Goal: Task Accomplishment & Management: Complete application form

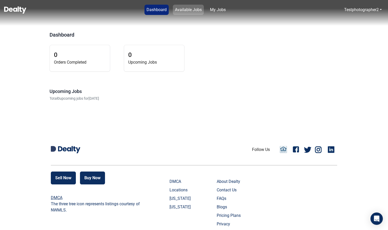
click at [183, 5] on link "Available Jobs" at bounding box center [188, 10] width 31 height 10
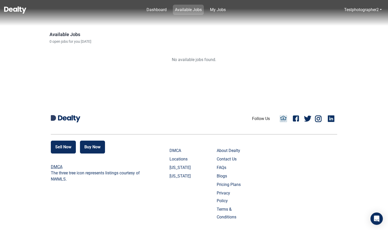
click at [185, 12] on link "Available Jobs" at bounding box center [188, 10] width 31 height 10
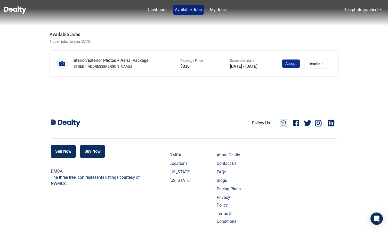
click at [289, 64] on button "Accept" at bounding box center [291, 64] width 18 height 8
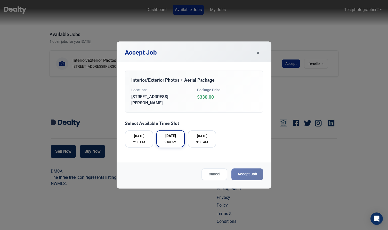
click at [181, 139] on button "26/09/2025 9:00 AM" at bounding box center [170, 138] width 28 height 17
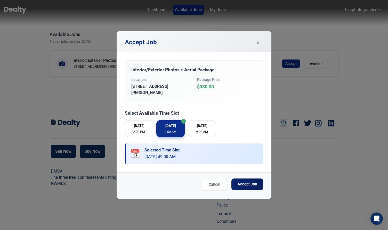
click at [243, 185] on button "Accept Job" at bounding box center [247, 185] width 32 height 12
click at [259, 44] on span "×" at bounding box center [257, 42] width 3 height 9
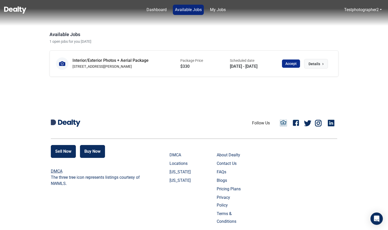
click at [311, 64] on span "Details" at bounding box center [314, 63] width 12 height 5
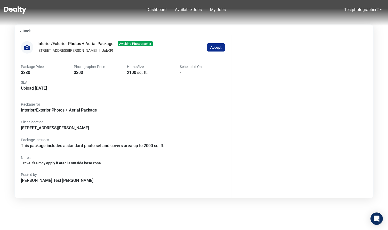
click at [27, 30] on button "Back" at bounding box center [25, 30] width 20 height 11
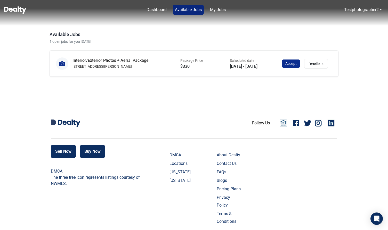
click at [291, 64] on button "Accept" at bounding box center [291, 64] width 18 height 8
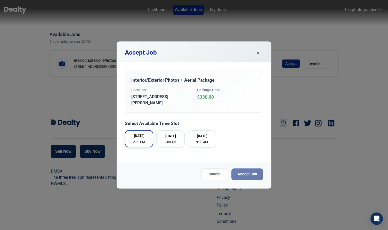
click at [145, 136] on div "25/09/2025 2:00 PM" at bounding box center [138, 138] width 19 height 11
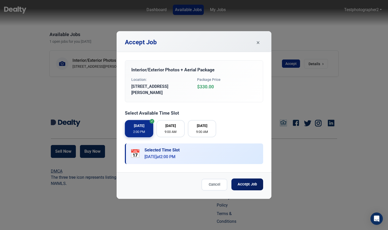
click at [246, 182] on button "Accept Job" at bounding box center [247, 185] width 32 height 12
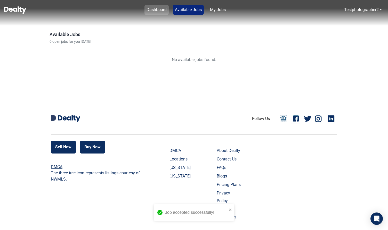
click at [154, 10] on link "Dashboard" at bounding box center [156, 10] width 24 height 10
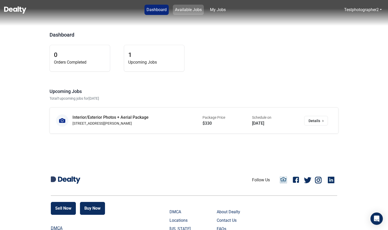
click at [191, 10] on link "Available Jobs" at bounding box center [188, 10] width 31 height 10
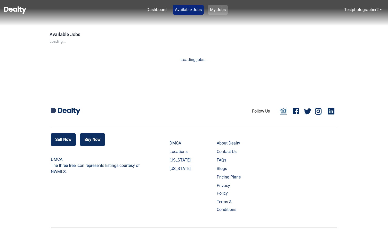
click at [217, 10] on link "My Jobs" at bounding box center [218, 10] width 20 height 10
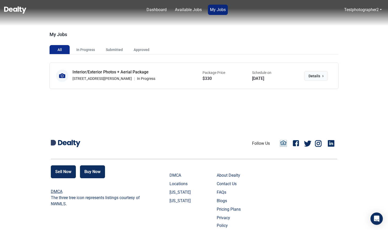
click at [320, 75] on button "Details ›" at bounding box center [316, 76] width 24 height 10
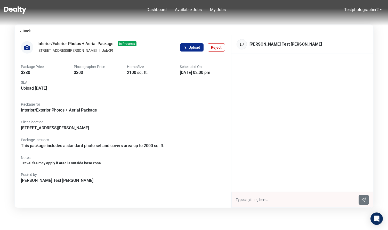
click at [189, 50] on button "Upload" at bounding box center [191, 47] width 23 height 8
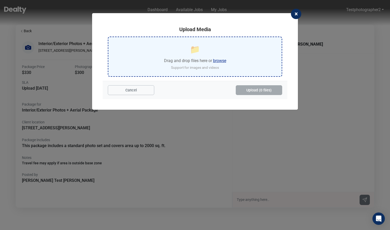
click at [220, 62] on input "file" at bounding box center [194, 56] width 173 height 39
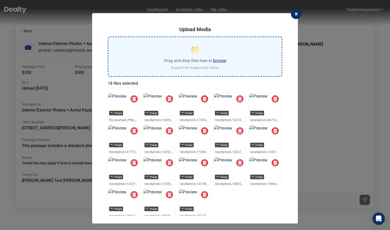
click at [220, 60] on input "file" at bounding box center [194, 56] width 173 height 39
type input "C:\fakepath\istockphoto-2027568389-612x612.jpg"
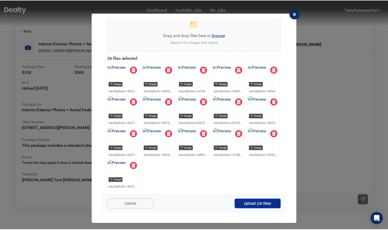
scroll to position [25, 0]
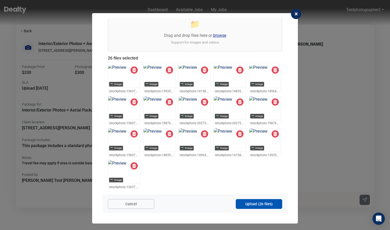
click at [254, 206] on button "Upload (26 files)" at bounding box center [259, 204] width 46 height 10
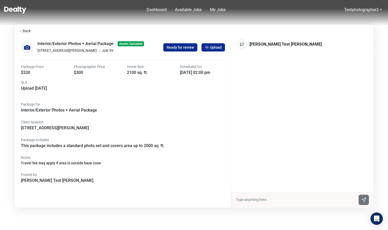
click at [192, 49] on button "Ready for review" at bounding box center [180, 47] width 34 height 8
click at [216, 50] on button "Upload" at bounding box center [212, 47] width 23 height 8
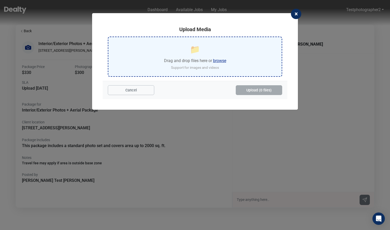
click at [217, 59] on input "file" at bounding box center [194, 56] width 173 height 39
click at [220, 61] on input "file" at bounding box center [194, 56] width 173 height 39
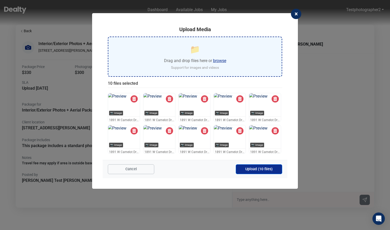
click at [217, 61] on input "file" at bounding box center [194, 56] width 173 height 39
type input "C:\fakepath\file_example_PNG_500kB.png"
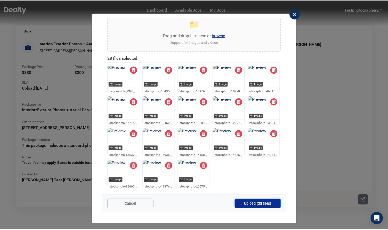
scroll to position [68, 0]
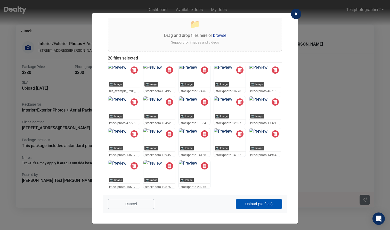
click at [256, 204] on button "Upload (28 files)" at bounding box center [259, 204] width 46 height 10
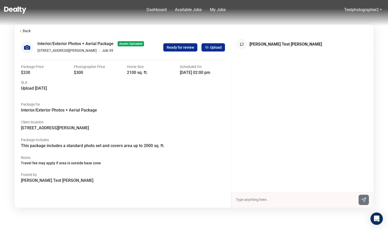
click at [218, 47] on span "Upload" at bounding box center [216, 48] width 12 height 4
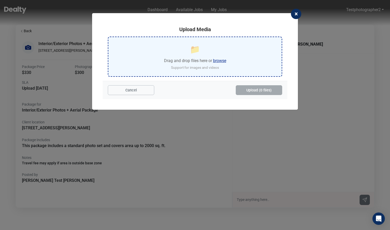
click at [223, 60] on input "file" at bounding box center [194, 56] width 173 height 39
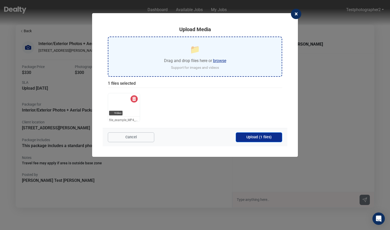
click at [220, 57] on input "file" at bounding box center [194, 56] width 173 height 39
type input "C:\fakepath\1891 W Camelot Dr-11.jpg"
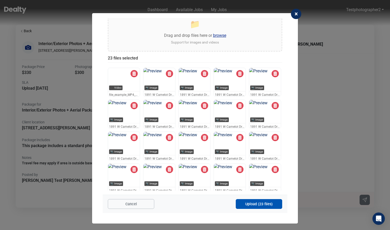
click at [251, 202] on button "Upload (23 files)" at bounding box center [259, 204] width 46 height 10
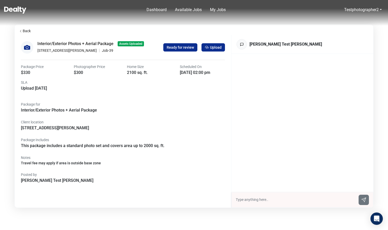
click at [175, 50] on button "Ready for review" at bounding box center [180, 47] width 34 height 8
click at [181, 47] on button "Ready for review" at bounding box center [180, 47] width 34 height 8
click at [215, 15] on nav "Dashboard Available Jobs My Jobs Testphotographer2 Logout" at bounding box center [194, 13] width 388 height 26
click at [214, 46] on span "Upload" at bounding box center [216, 48] width 12 height 4
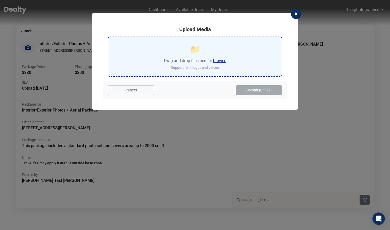
click at [228, 60] on input "file" at bounding box center [194, 56] width 173 height 39
type input "C:\fakepath\1891 W Camelot Dr-1.jpg"
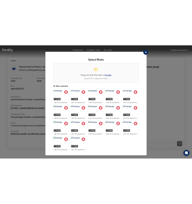
scroll to position [25, 0]
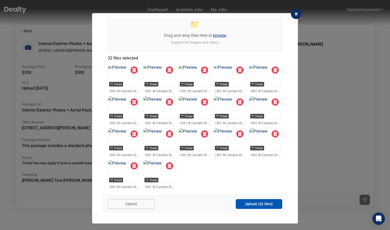
click at [251, 204] on button "Upload (32 files)" at bounding box center [259, 204] width 46 height 10
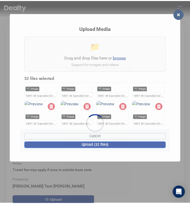
scroll to position [0, 0]
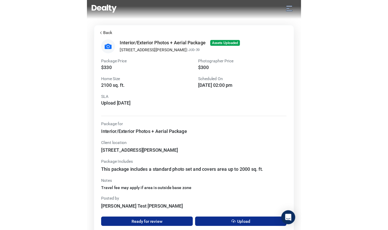
scroll to position [4, 0]
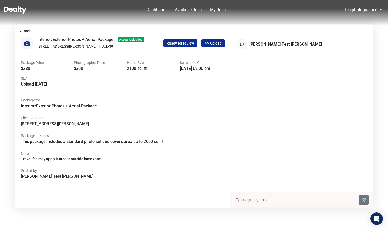
click at [189, 44] on button "Ready for review" at bounding box center [180, 43] width 34 height 8
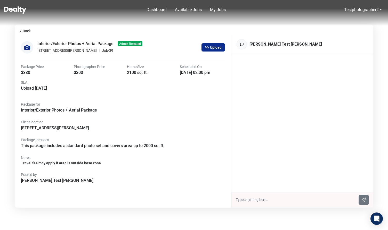
click at [216, 46] on span "Upload" at bounding box center [216, 48] width 12 height 4
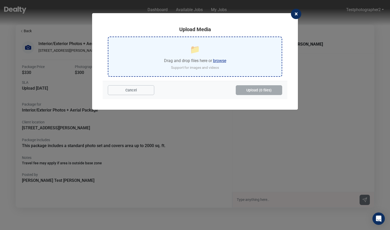
click at [221, 61] on input "file" at bounding box center [194, 56] width 173 height 39
type input "C:\fakepath\1891 W Camelot Dr-1.jpg"
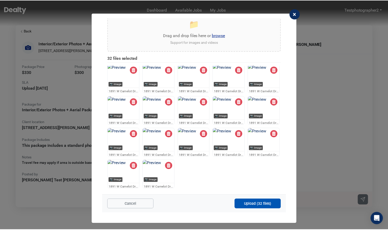
scroll to position [100, 0]
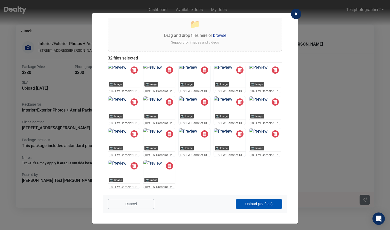
click at [257, 204] on button "Upload (32 files)" at bounding box center [259, 204] width 46 height 10
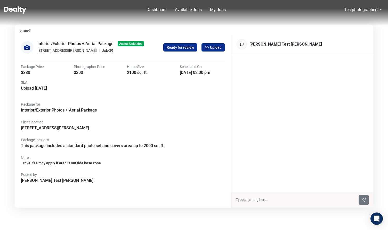
click at [183, 48] on button "Ready for review" at bounding box center [180, 47] width 34 height 8
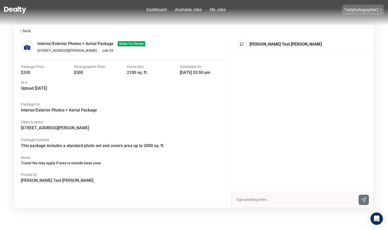
click at [363, 9] on link "Testphotographer2" at bounding box center [361, 9] width 35 height 5
click at [349, 21] on button "Logout" at bounding box center [347, 20] width 25 height 8
